Goal: Task Accomplishment & Management: Manage account settings

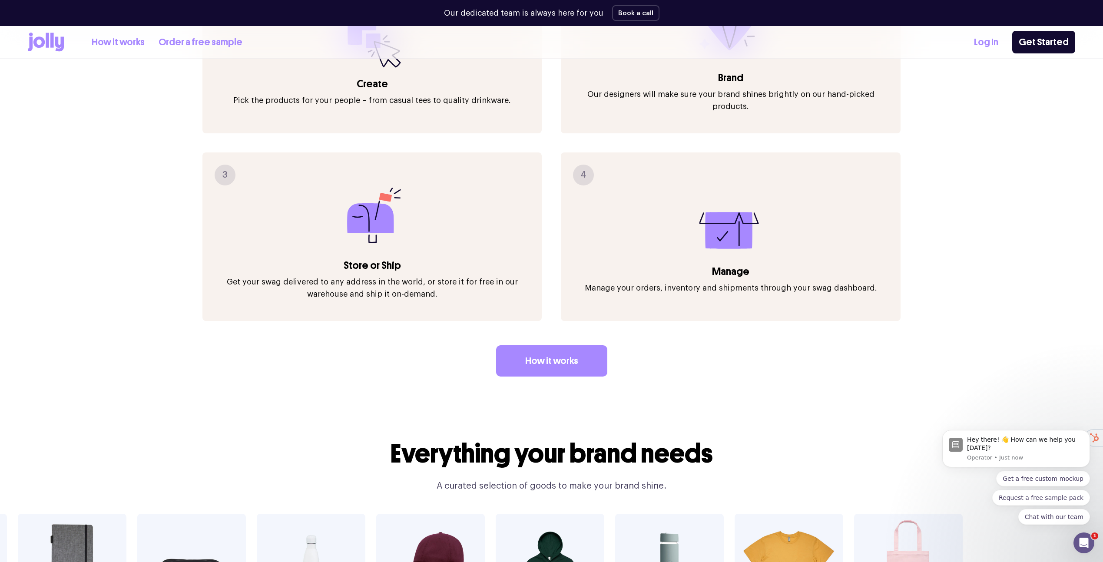
scroll to position [1293, 0]
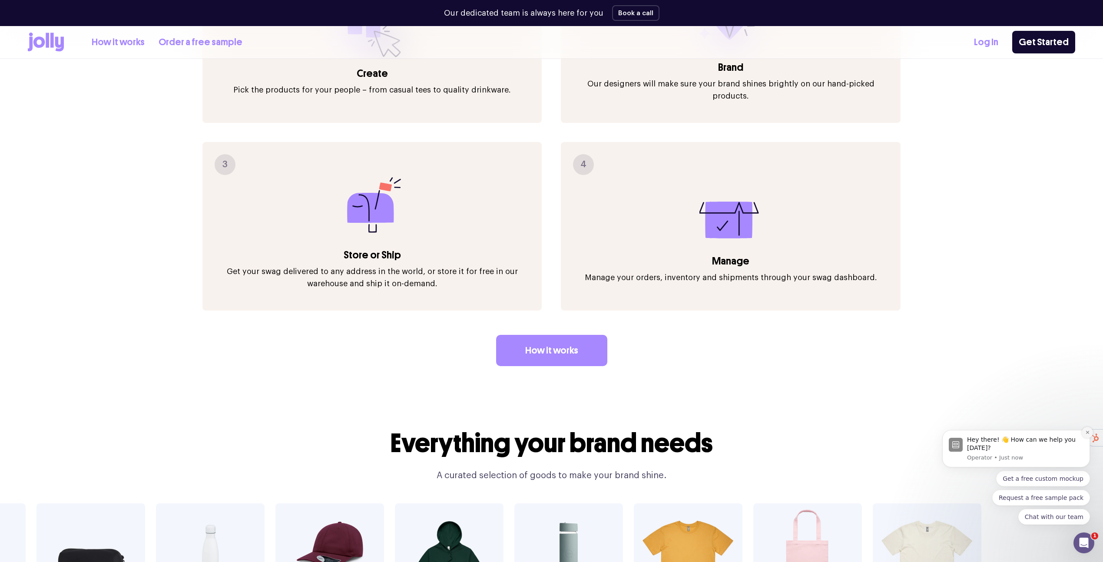
click at [1088, 433] on icon "Dismiss notification" at bounding box center [1087, 432] width 5 height 5
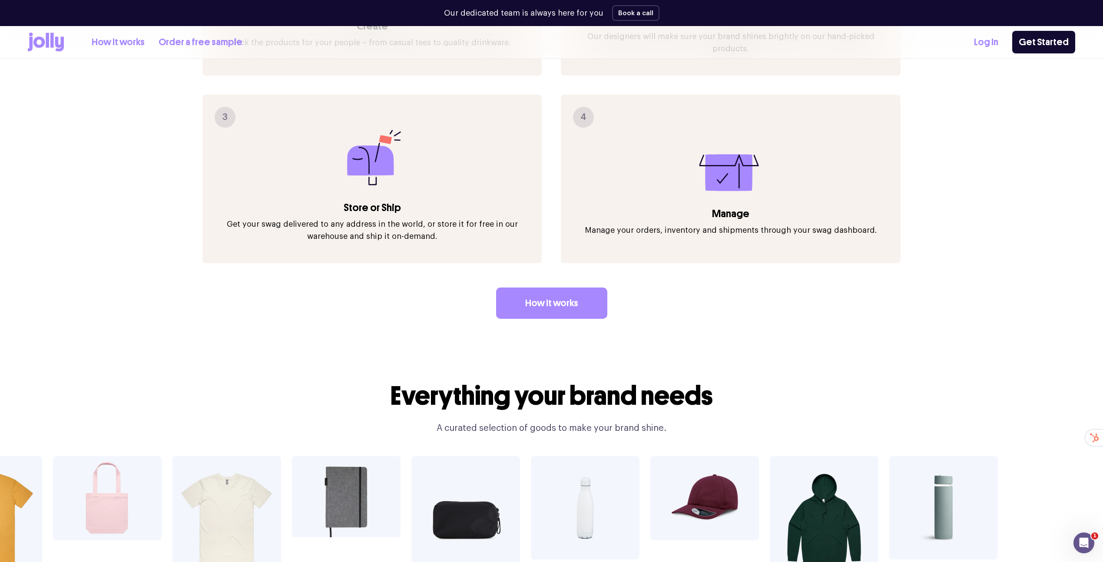
scroll to position [1341, 0]
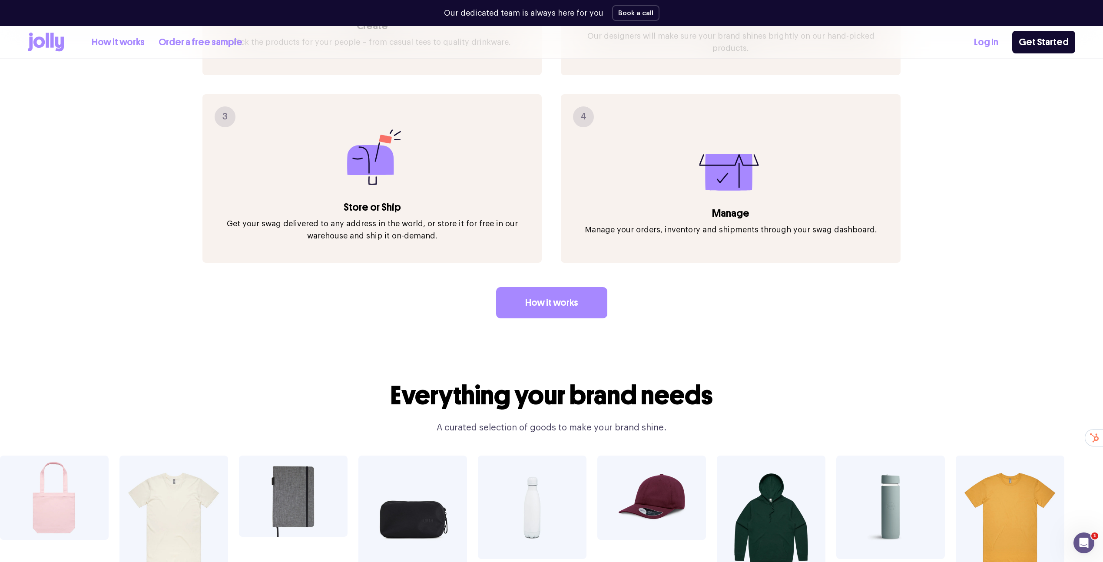
click at [988, 40] on link "Log In" at bounding box center [986, 42] width 24 height 14
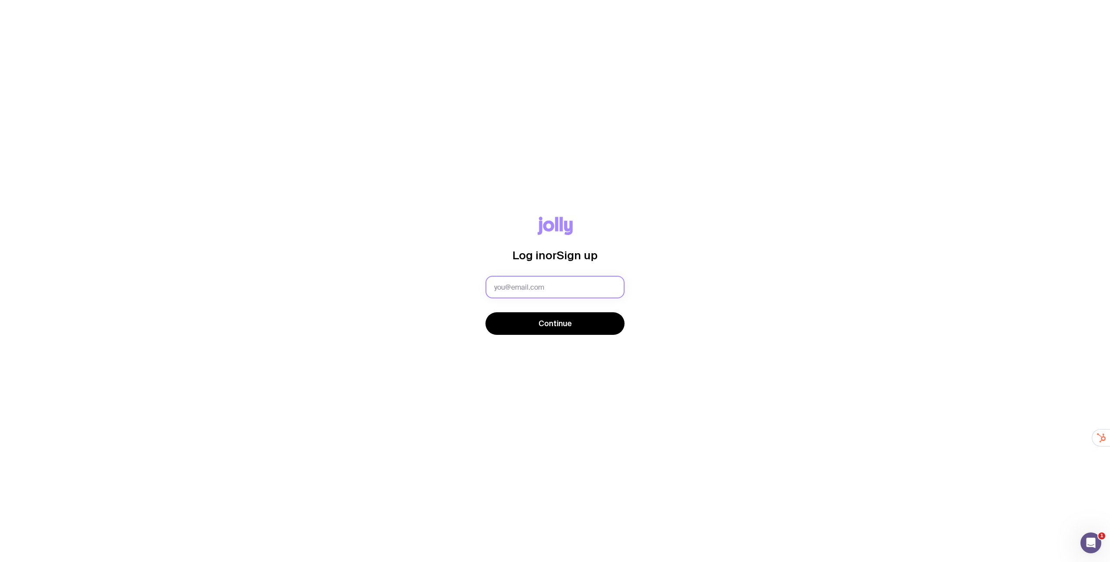
click at [589, 285] on input "text" at bounding box center [554, 287] width 139 height 23
type input "[PERSON_NAME][EMAIL_ADDRESS][DOMAIN_NAME]"
click at [485, 312] on button "Continue" at bounding box center [554, 323] width 139 height 23
